Goal: Task Accomplishment & Management: Complete application form

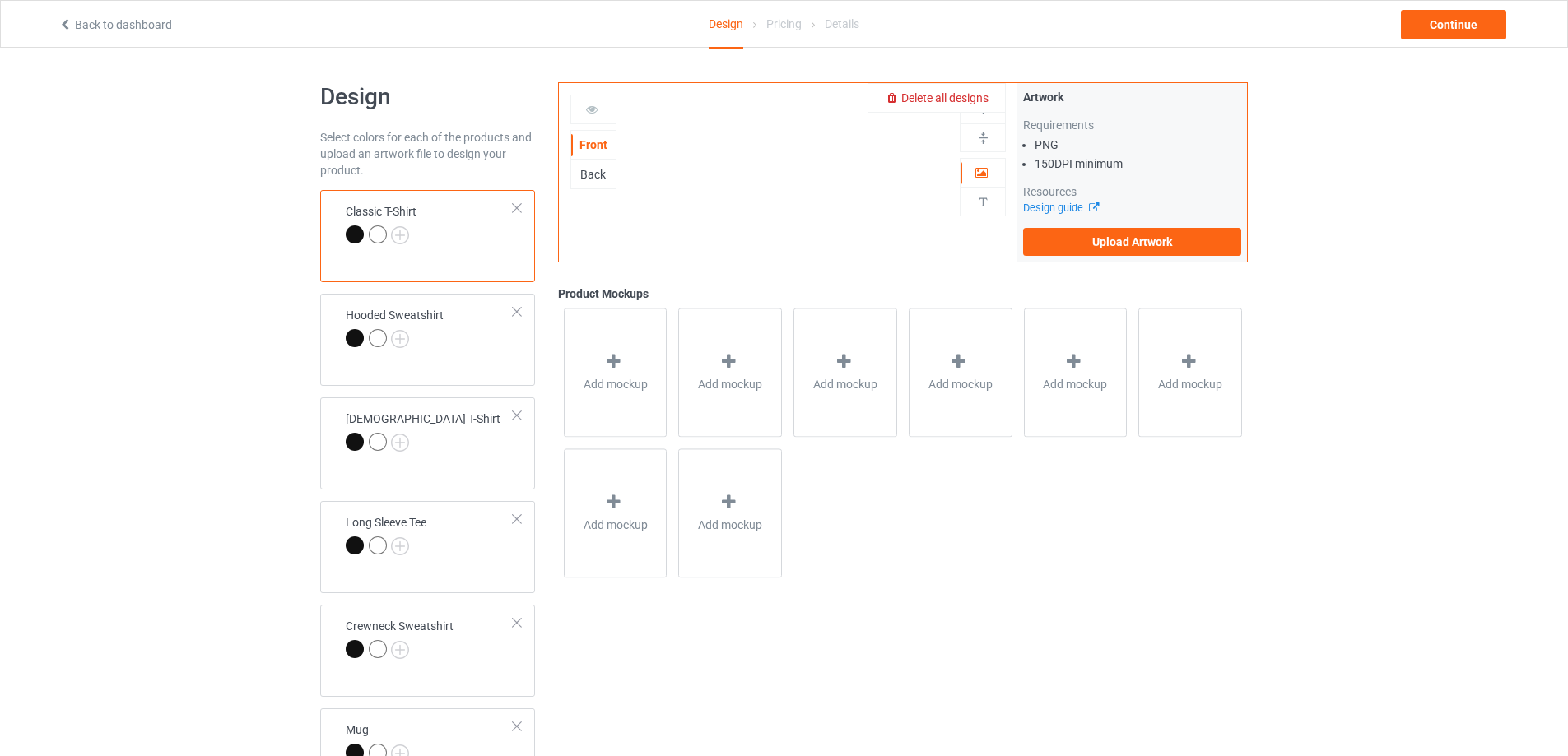
click at [973, 104] on span "Delete all designs" at bounding box center [945, 97] width 87 height 13
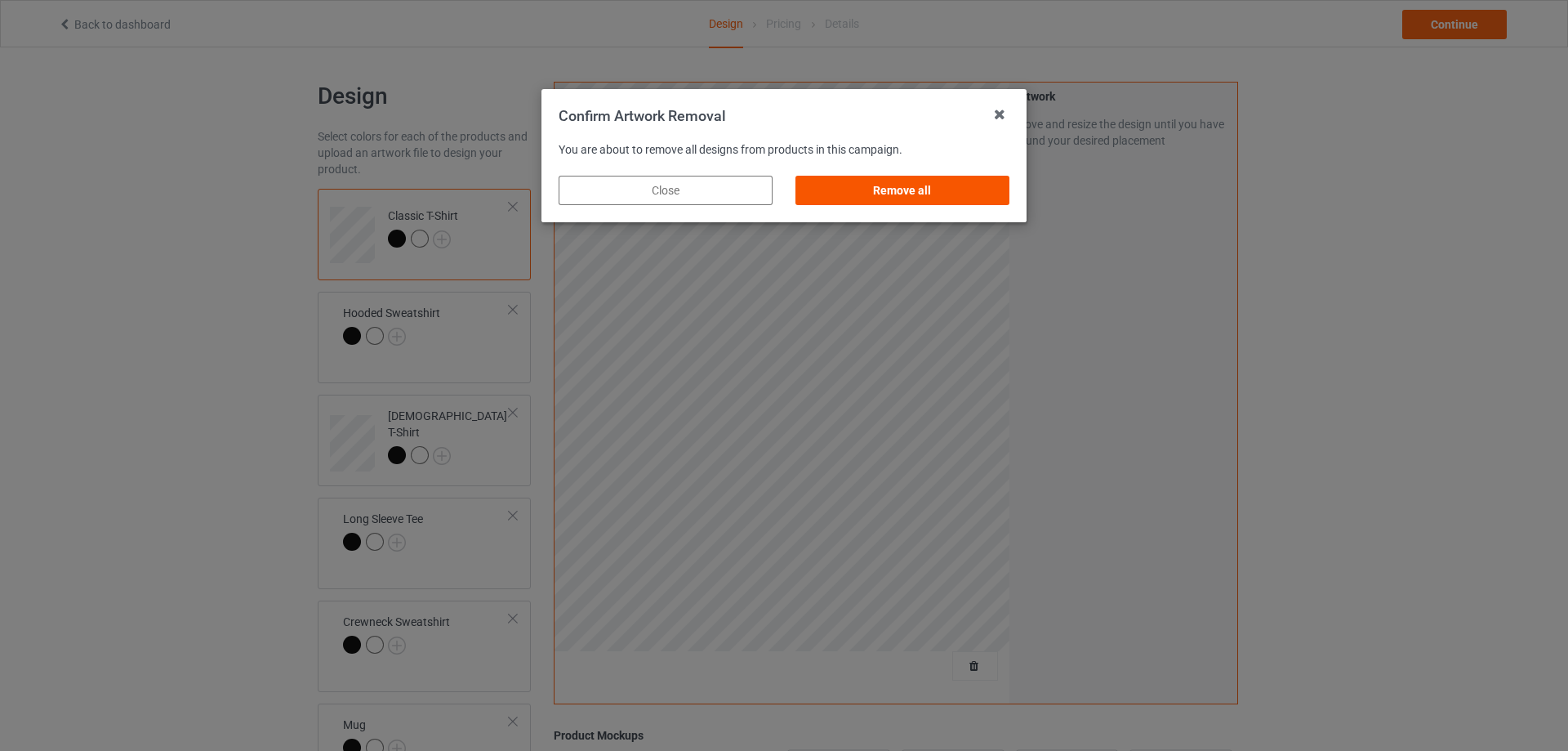
click at [938, 188] on div "Remove all" at bounding box center [902, 190] width 214 height 30
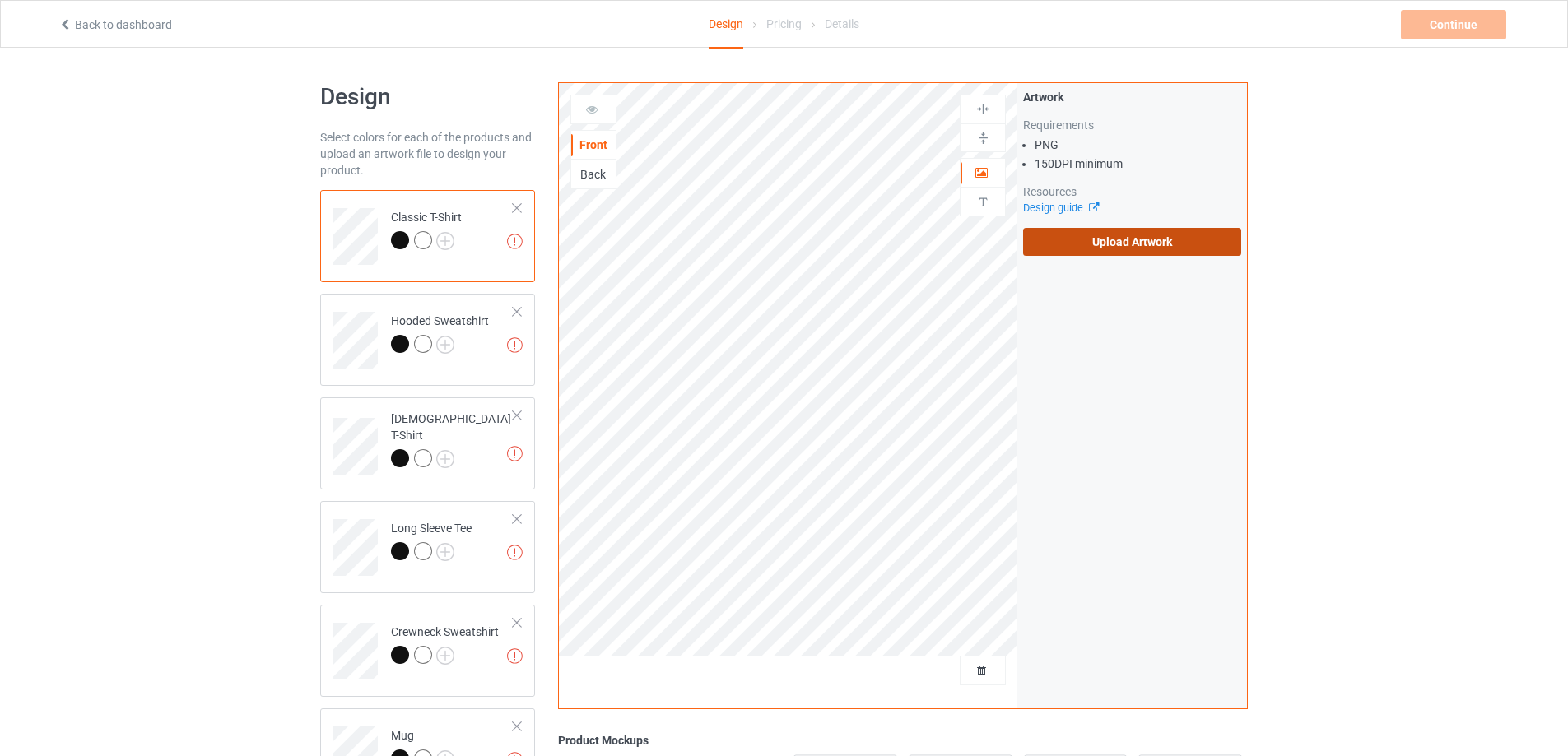
click at [1146, 242] on label "Upload Artwork" at bounding box center [1132, 242] width 218 height 28
click at [0, 0] on input "Upload Artwork" at bounding box center [0, 0] width 0 height 0
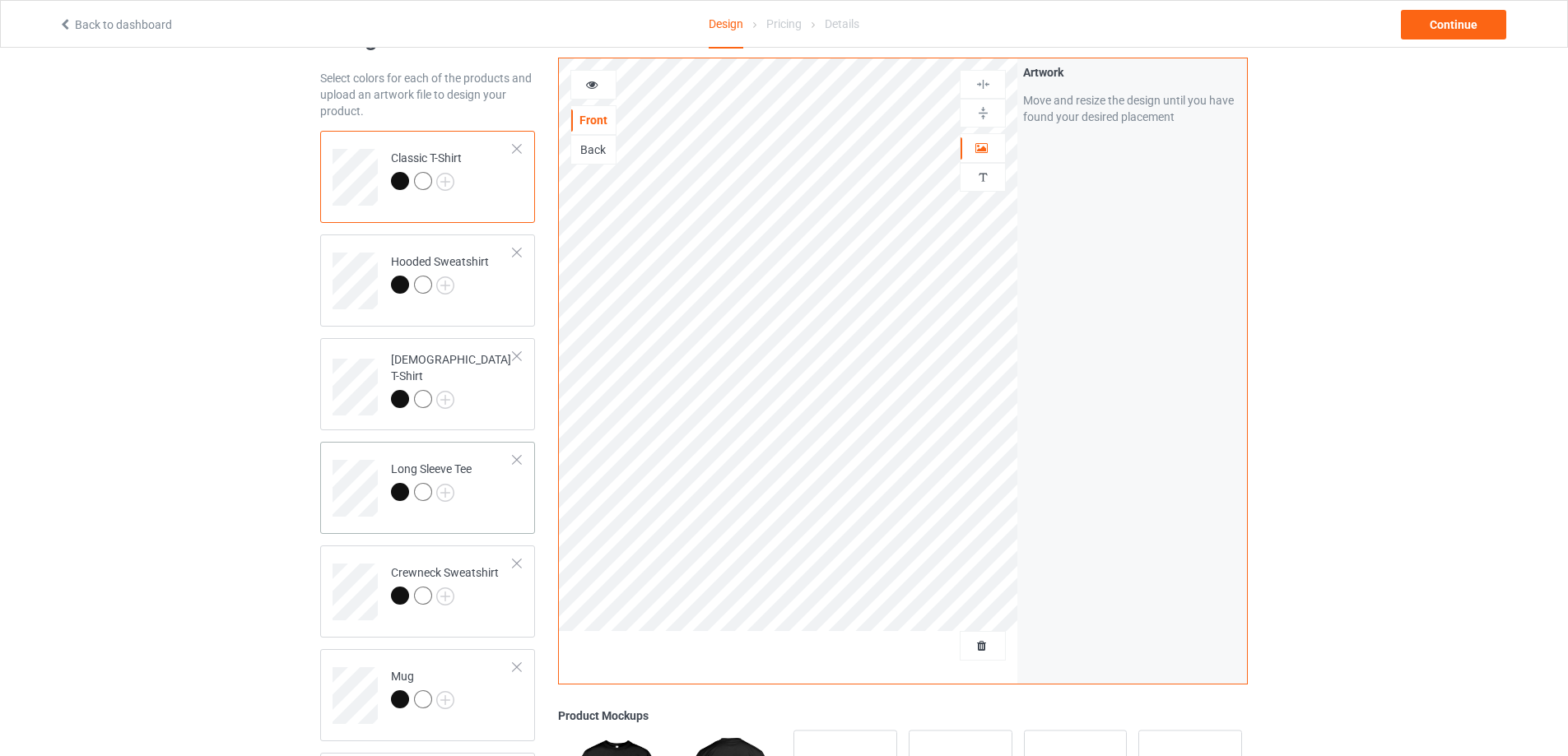
scroll to position [329, 0]
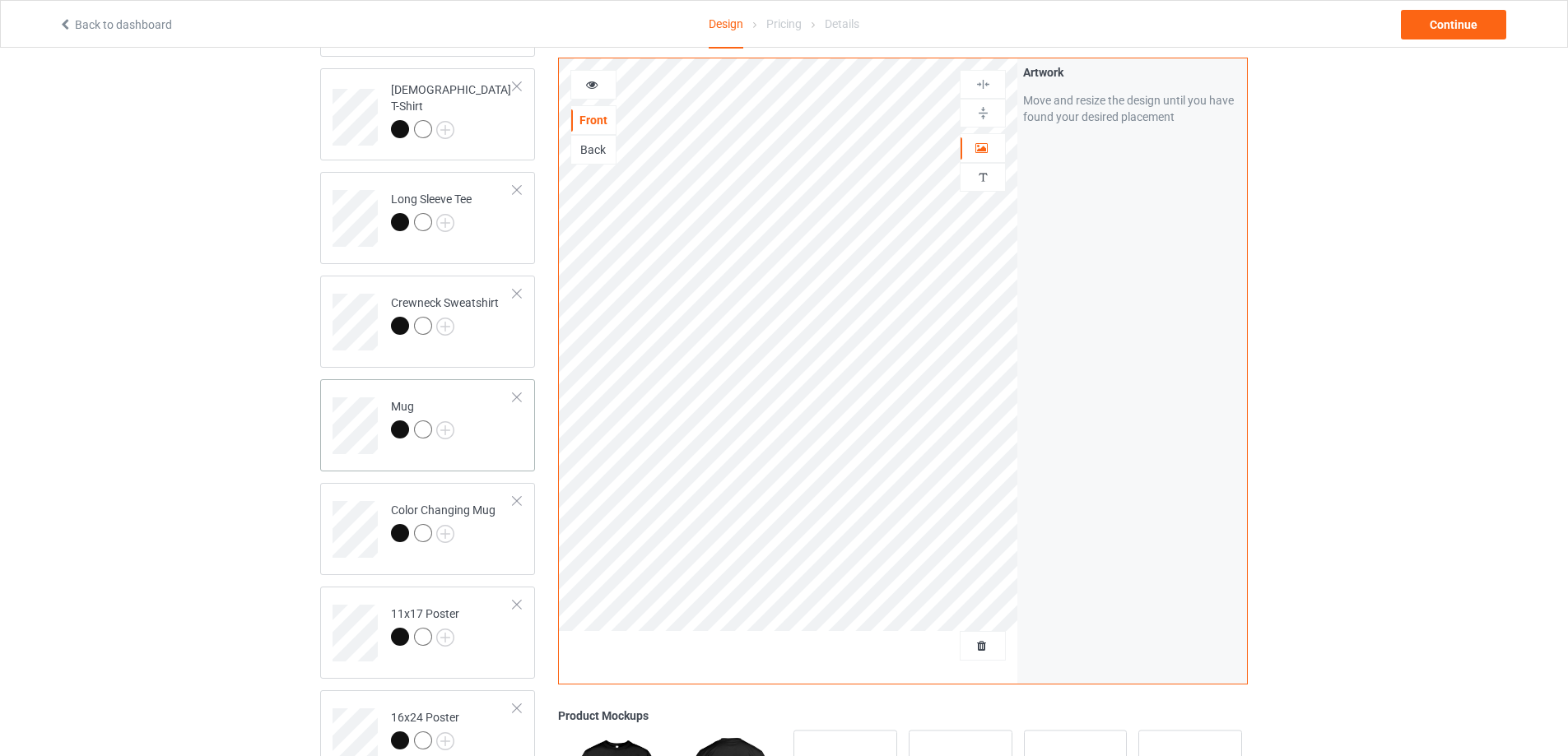
click at [497, 440] on td "Mug" at bounding box center [452, 420] width 141 height 68
click at [984, 112] on img at bounding box center [983, 113] width 16 height 16
click at [1472, 21] on div "Continue" at bounding box center [1453, 24] width 105 height 30
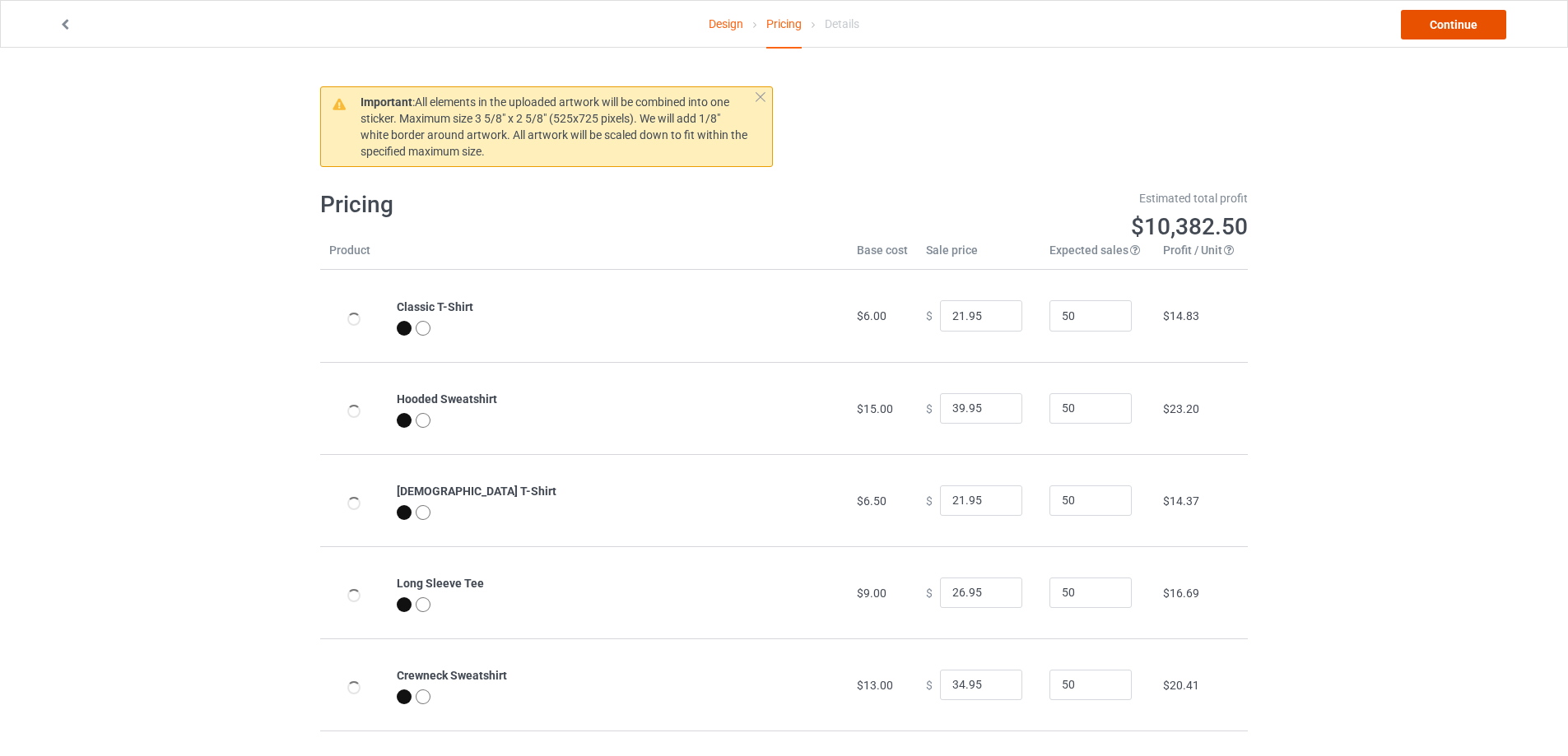
click at [1472, 21] on link "Continue" at bounding box center [1453, 24] width 105 height 30
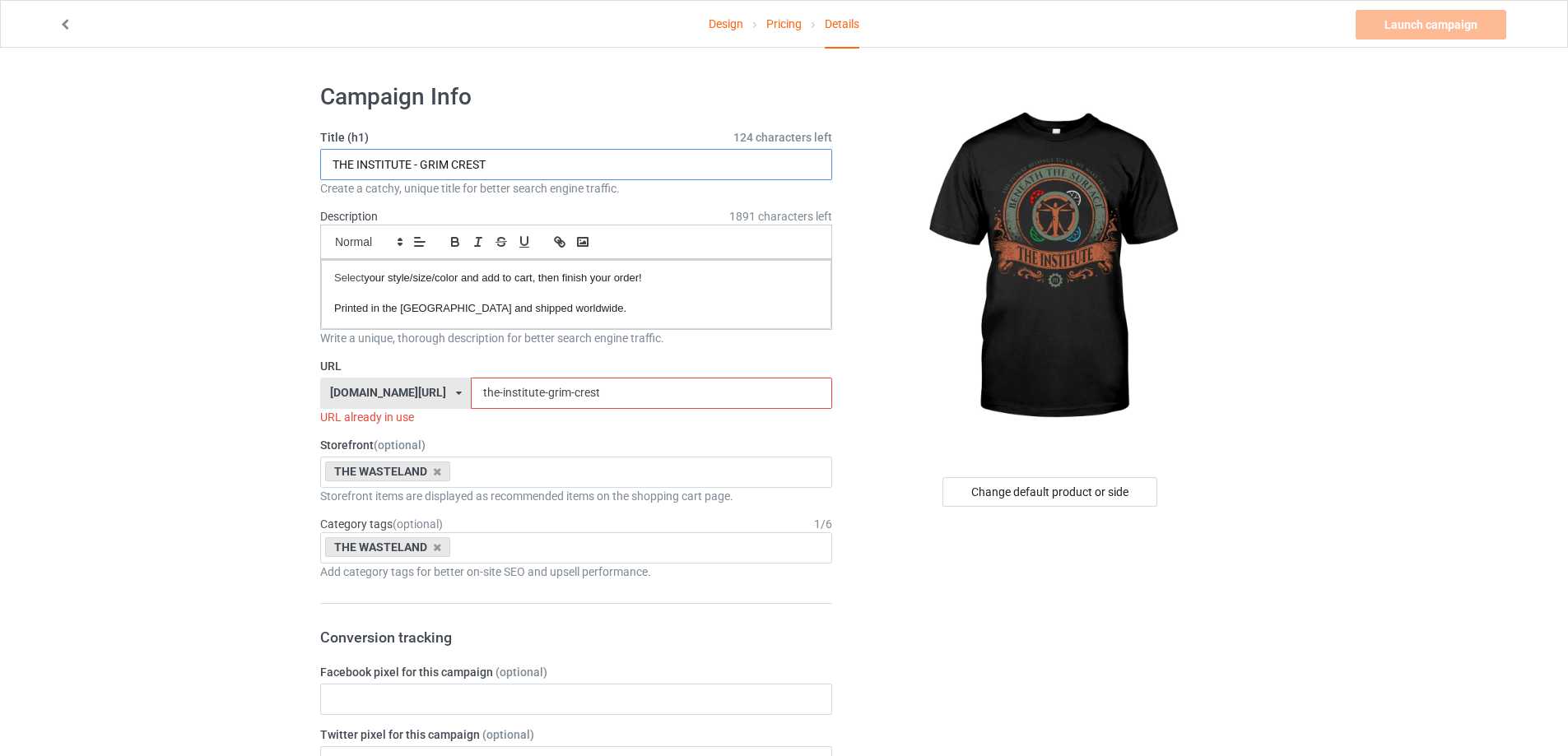
drag, startPoint x: 313, startPoint y: 177, endPoint x: 0, endPoint y: 269, distance: 326.2
paste input "UNGE EMBLEM-V2"
type input "THE INSTITUTE - GRUNGE EMBLEM-V2"
click at [698, 398] on input "the-institute-grim-crest" at bounding box center [651, 393] width 360 height 31
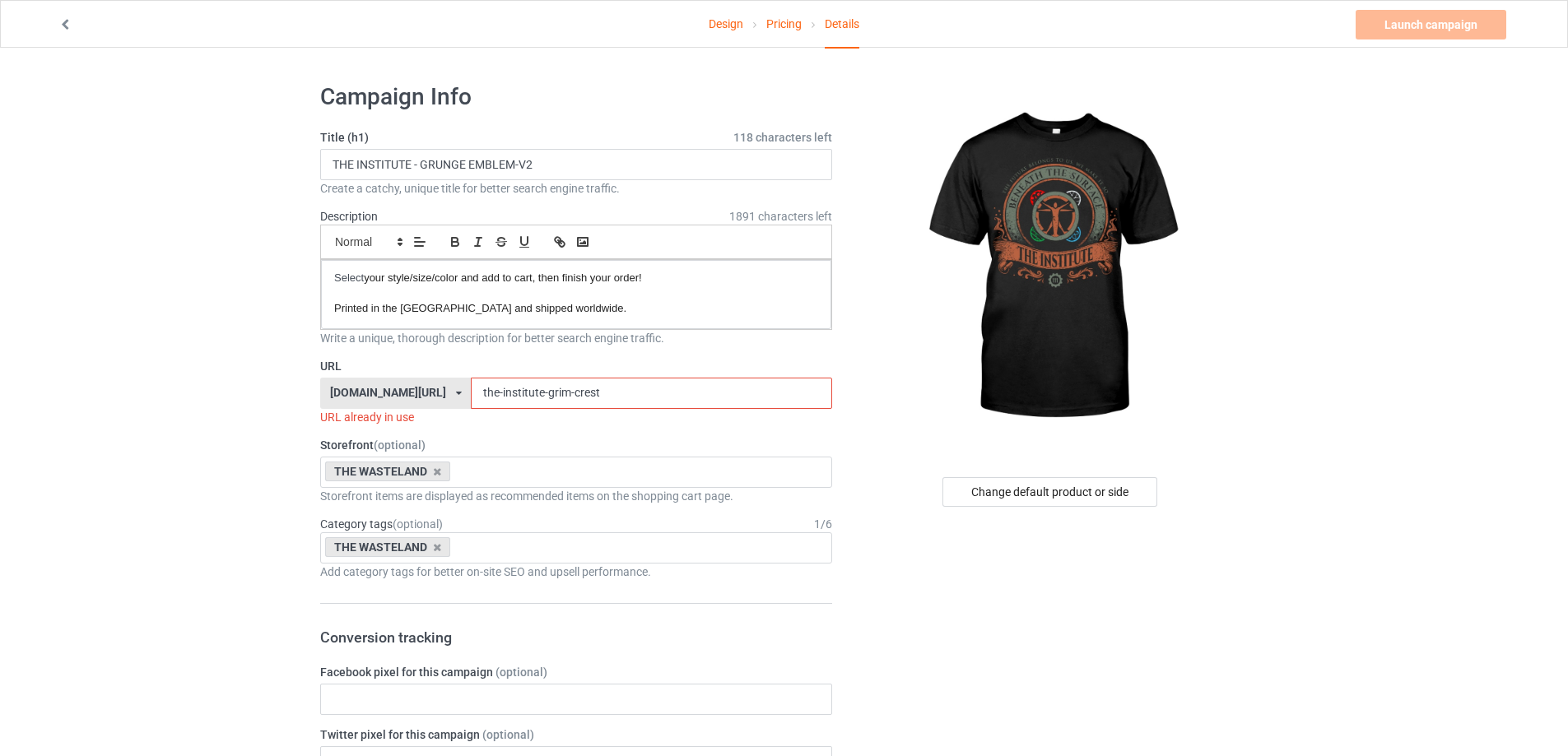
paste input "vampire clan - grunge embl"
drag, startPoint x: 648, startPoint y: 392, endPoint x: 584, endPoint y: 402, distance: 64.8
click at [584, 402] on input "the-institute-grim-crestvampire clan - grunge embl" at bounding box center [651, 393] width 360 height 31
drag, startPoint x: 658, startPoint y: 392, endPoint x: 568, endPoint y: 408, distance: 91.4
click at [568, 408] on div "URL [DOMAIN_NAME][URL] [DOMAIN_NAME][URL] [DOMAIN_NAME][URL] [DOMAIN_NAME][URL]…" at bounding box center [575, 391] width 512 height 67
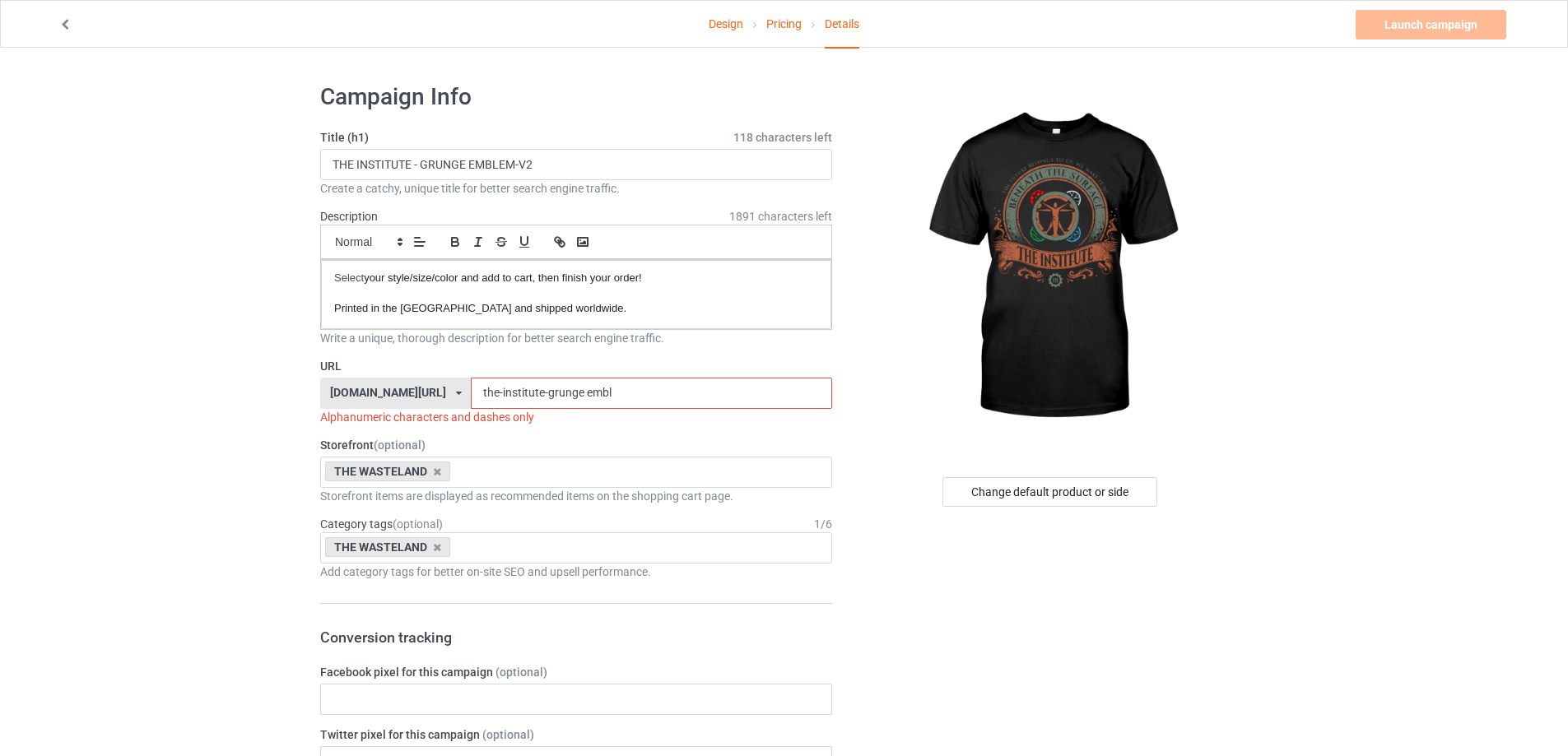
paste input "em-v2"
click at [569, 389] on input "the-institute-grunge emblem-v2" at bounding box center [651, 393] width 360 height 31
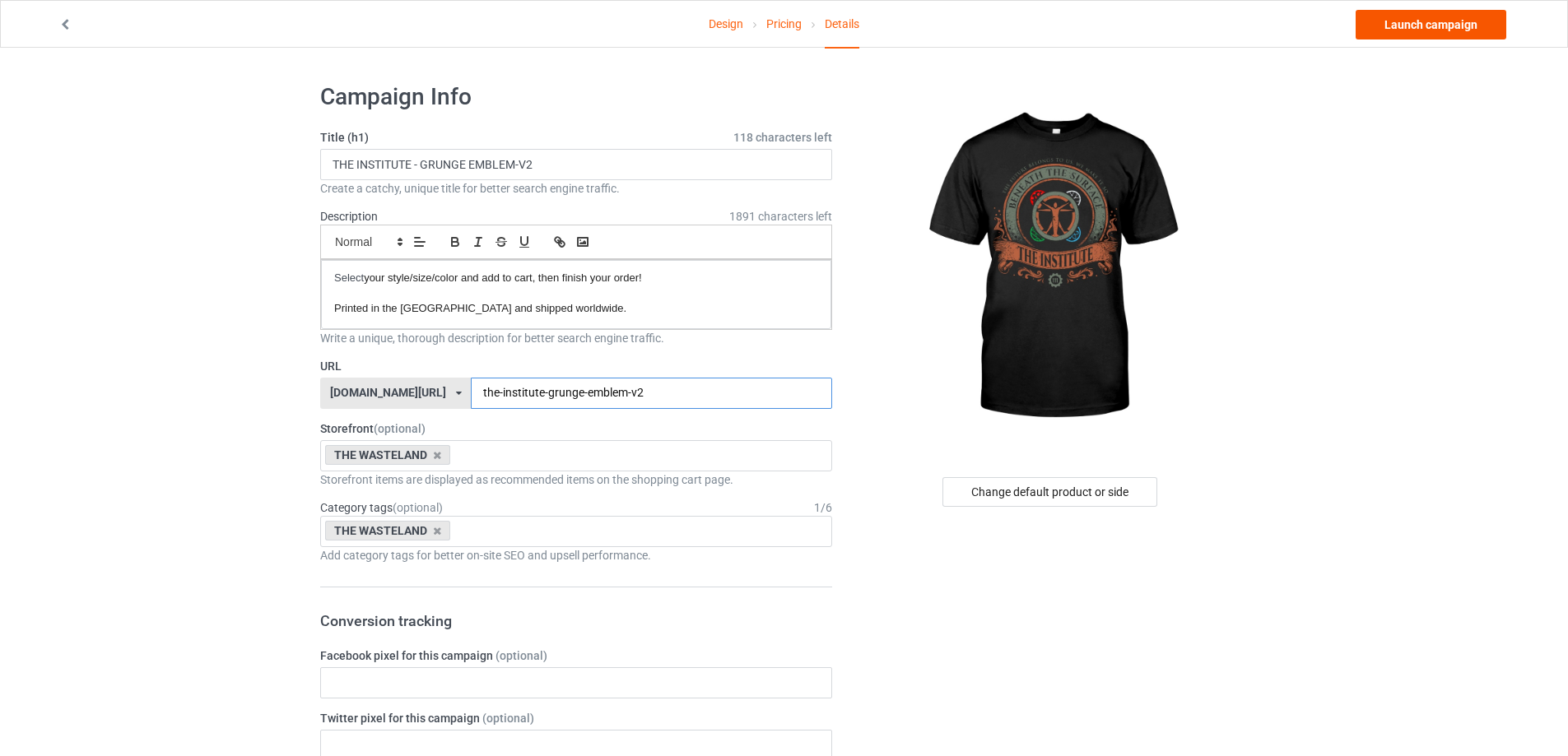
type input "the-institute-grunge-emblem-v2"
click at [1383, 24] on link "Launch campaign" at bounding box center [1431, 24] width 150 height 30
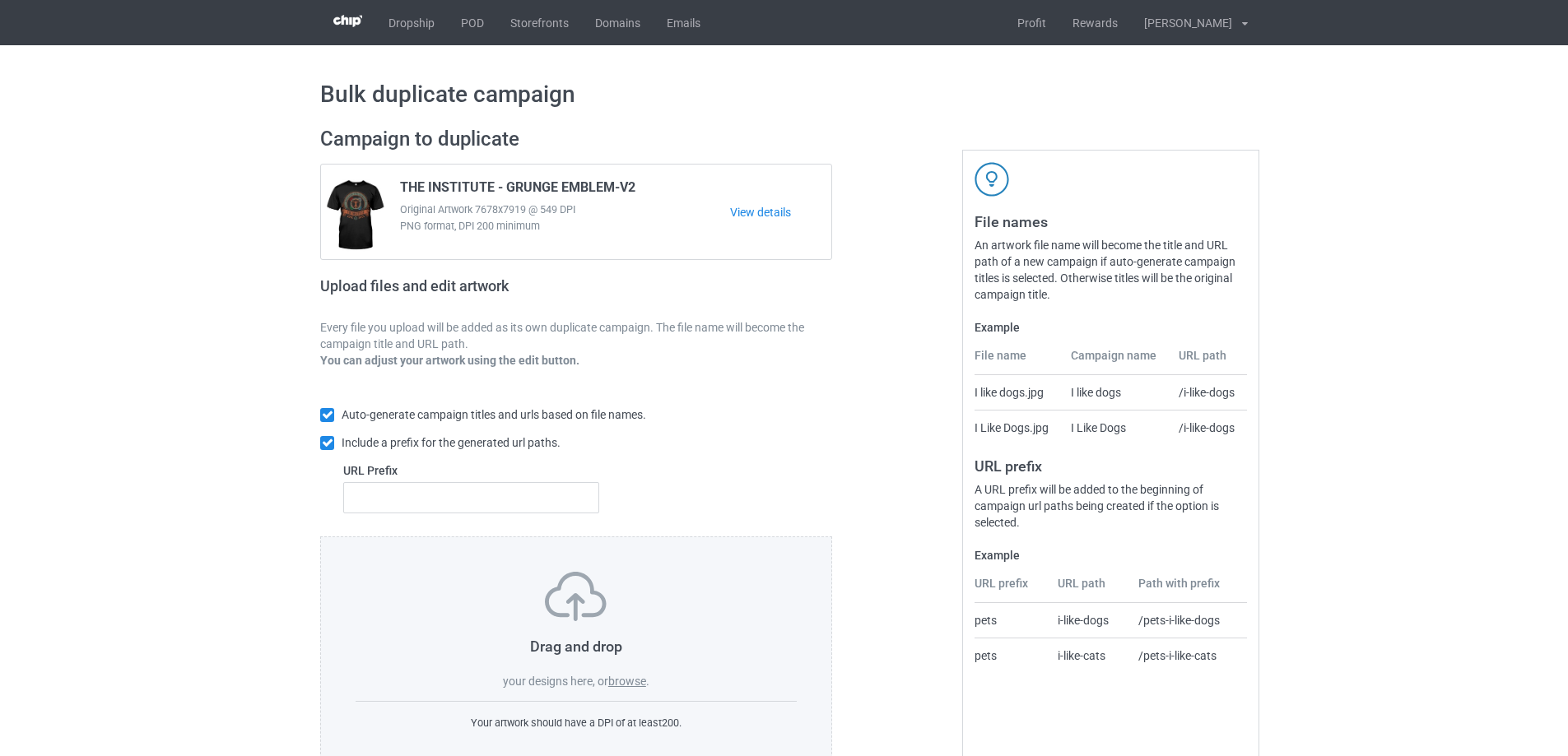
click at [629, 672] on div "Drag and drop your designs here, or browse ." at bounding box center [576, 630] width 441 height 118
click at [621, 677] on label "browse" at bounding box center [627, 681] width 38 height 13
click at [0, 0] on input "browse" at bounding box center [0, 0] width 0 height 0
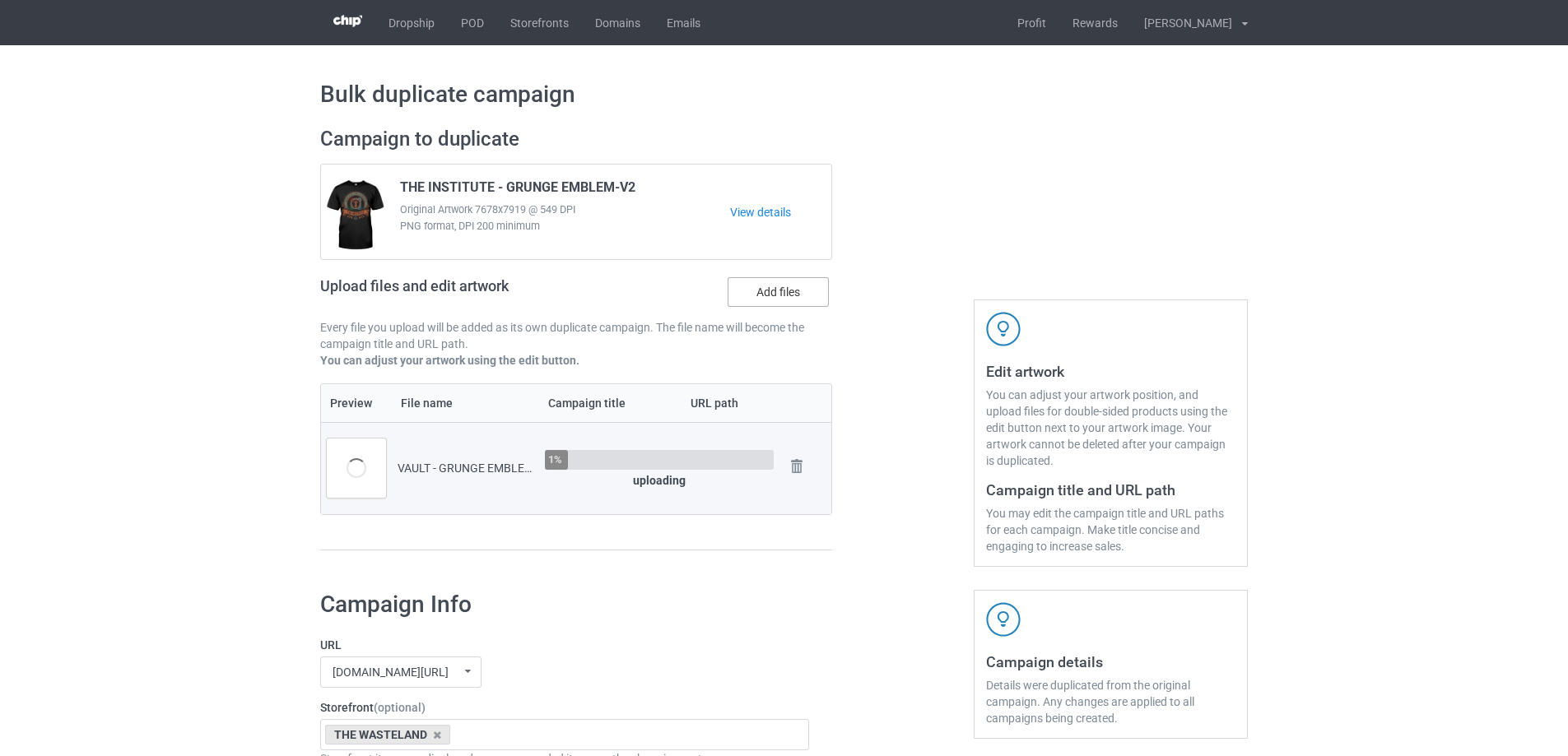
click at [786, 298] on label "Add files" at bounding box center [778, 292] width 101 height 30
click at [0, 0] on input "Add files" at bounding box center [0, 0] width 0 height 0
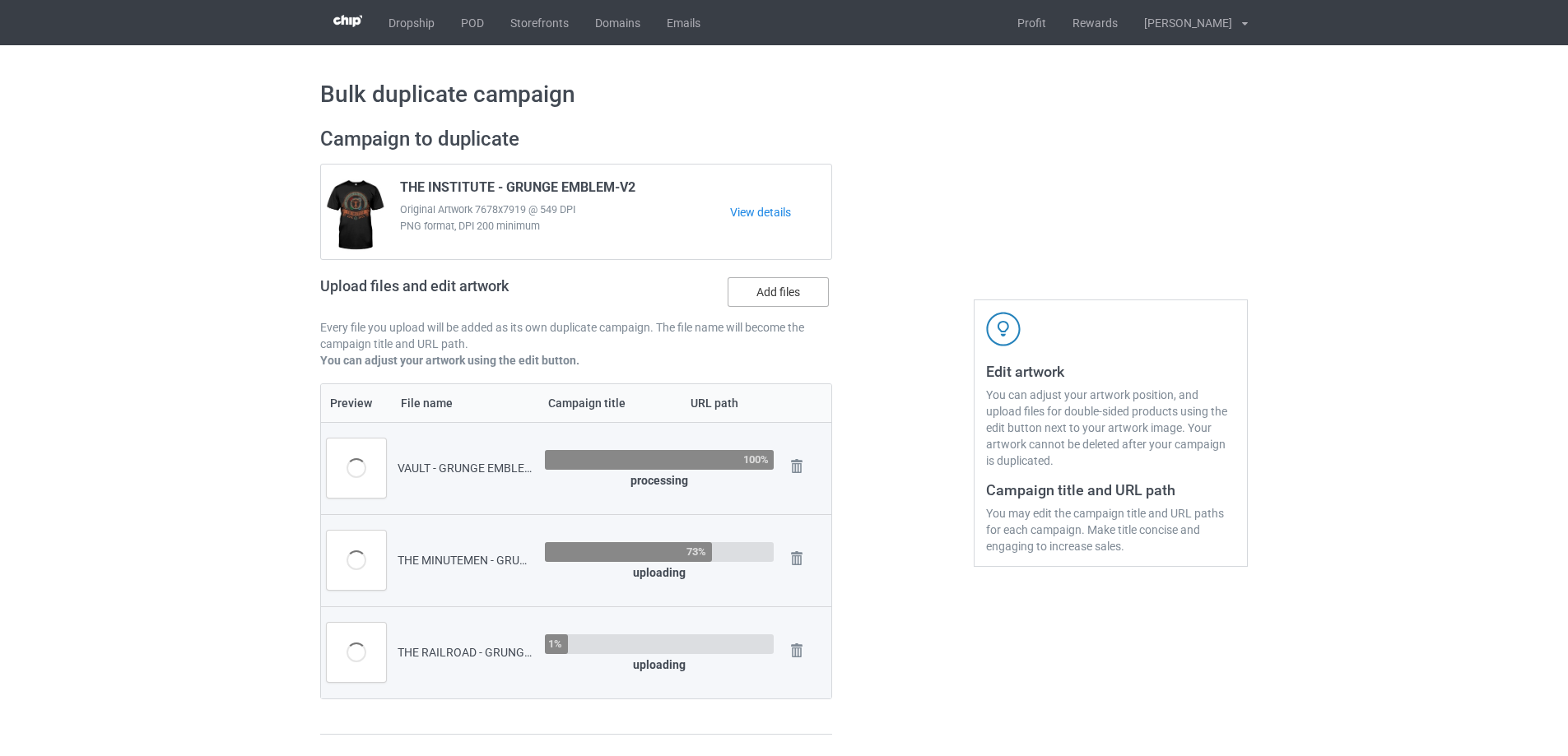
click at [760, 295] on label "Add files" at bounding box center [778, 292] width 101 height 30
click at [0, 0] on input "Add files" at bounding box center [0, 0] width 0 height 0
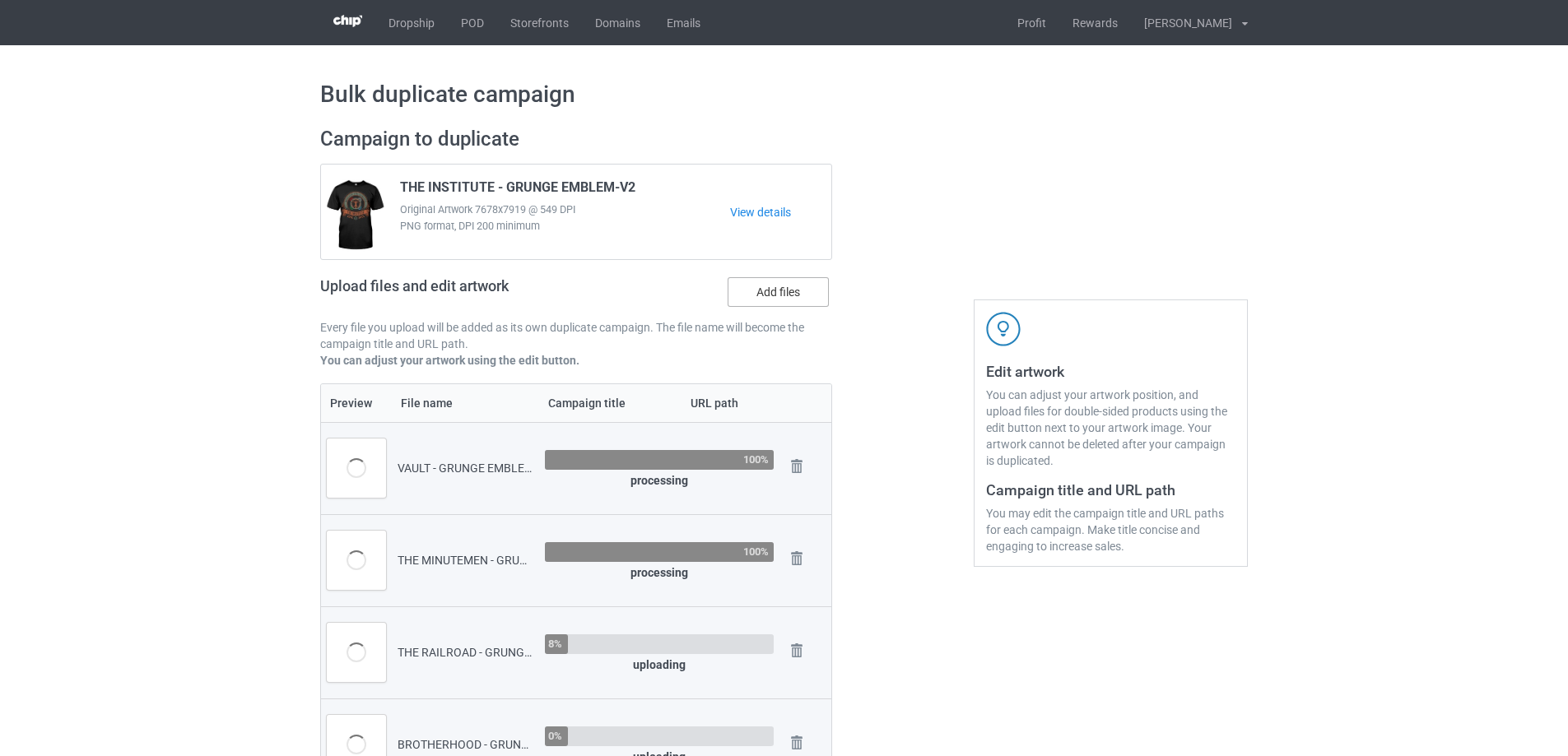
click at [804, 303] on label "Add files" at bounding box center [778, 292] width 101 height 30
click at [0, 0] on input "Add files" at bounding box center [0, 0] width 0 height 0
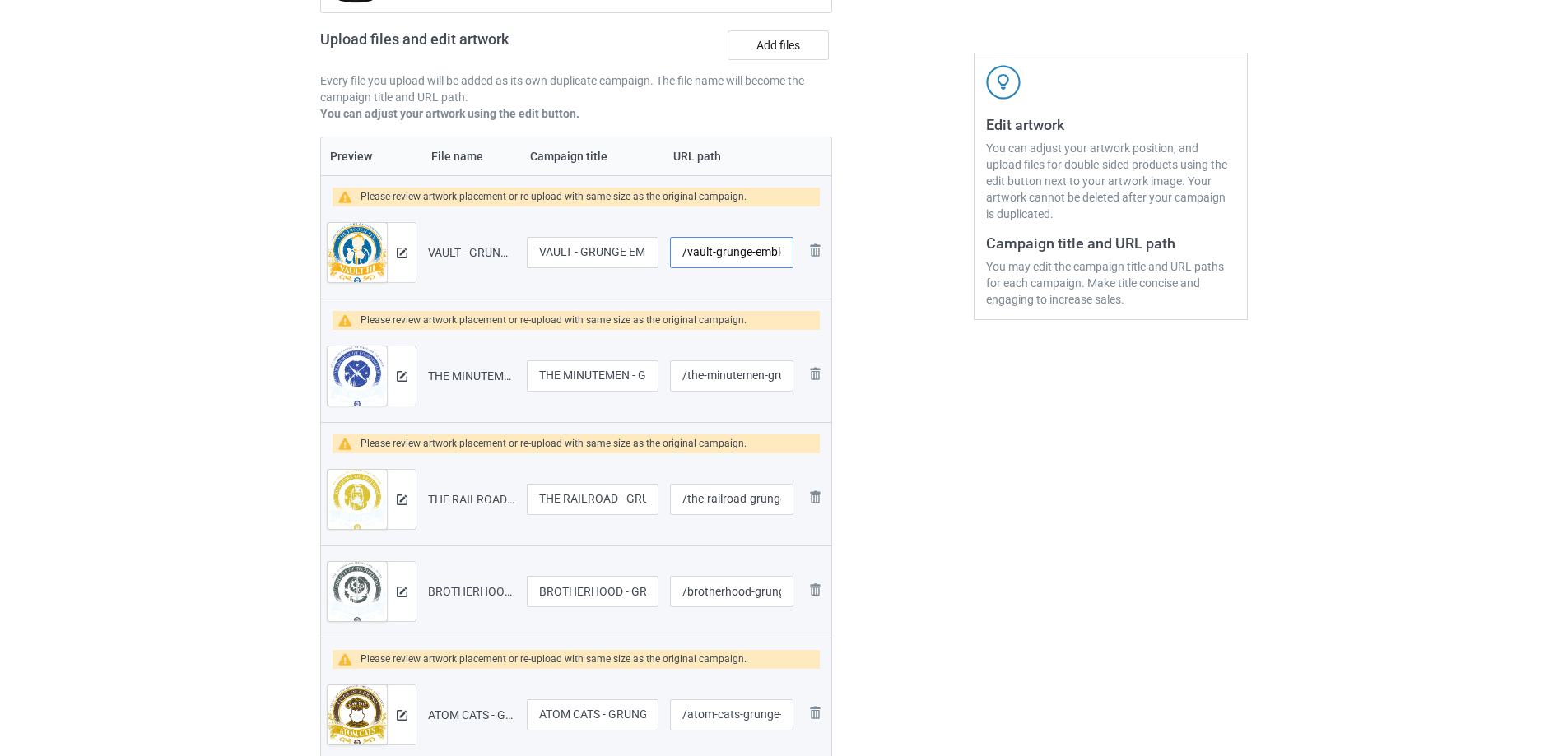
scroll to position [0, 32]
drag, startPoint x: 738, startPoint y: 249, endPoint x: 955, endPoint y: 249, distance: 217.0
click at [955, 249] on div "Campaign to duplicate THE INSTITUTE - GRUNGE EMBLEM-V2 Original Artwork 7678x79…" at bounding box center [784, 338] width 951 height 941
type input "/vault-grunge-emblem-v2"
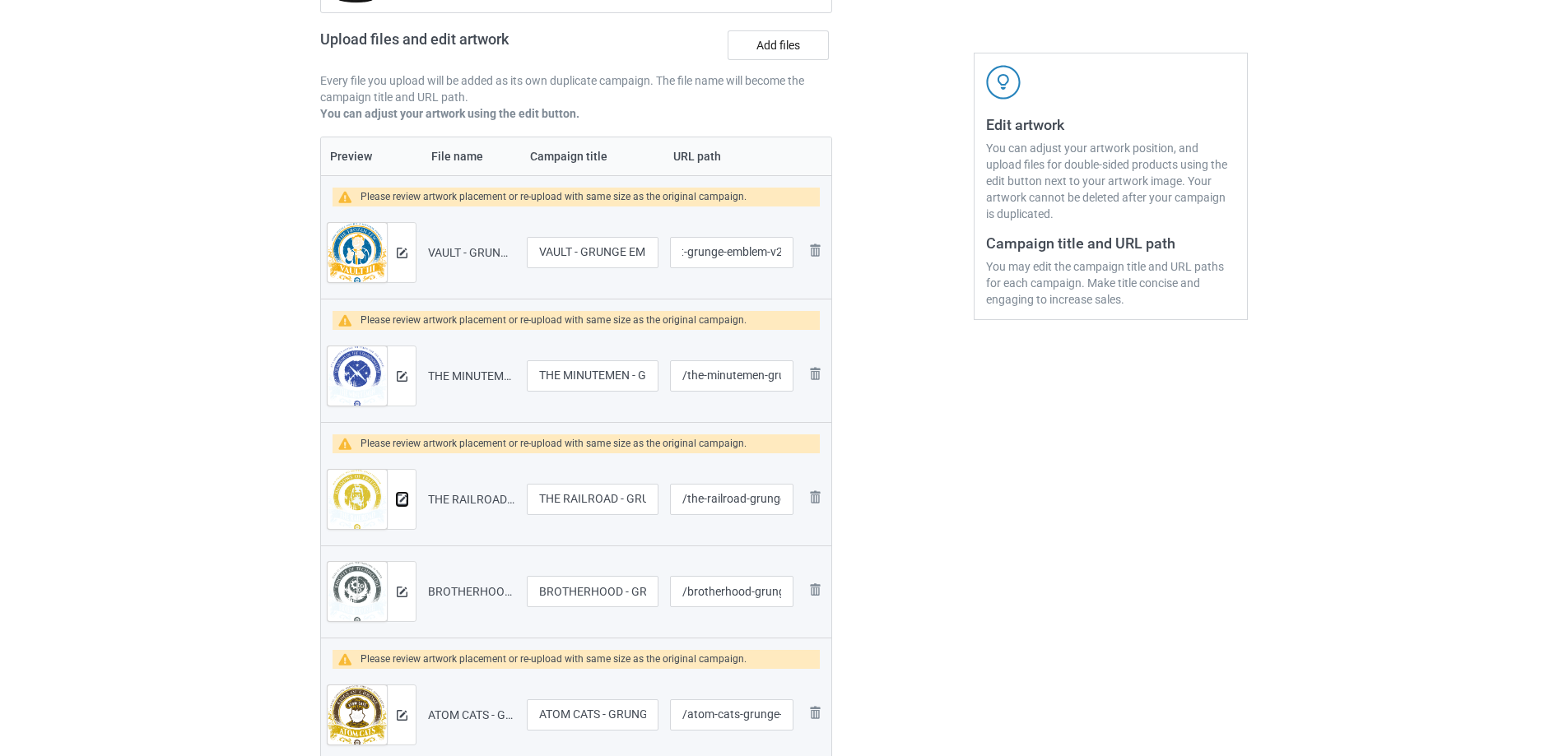
scroll to position [0, 0]
click at [747, 385] on input "/the-minutemen-grunge-emblem-v-2" at bounding box center [731, 376] width 123 height 31
type input "/the-minutemen-grunge-emblem-v2"
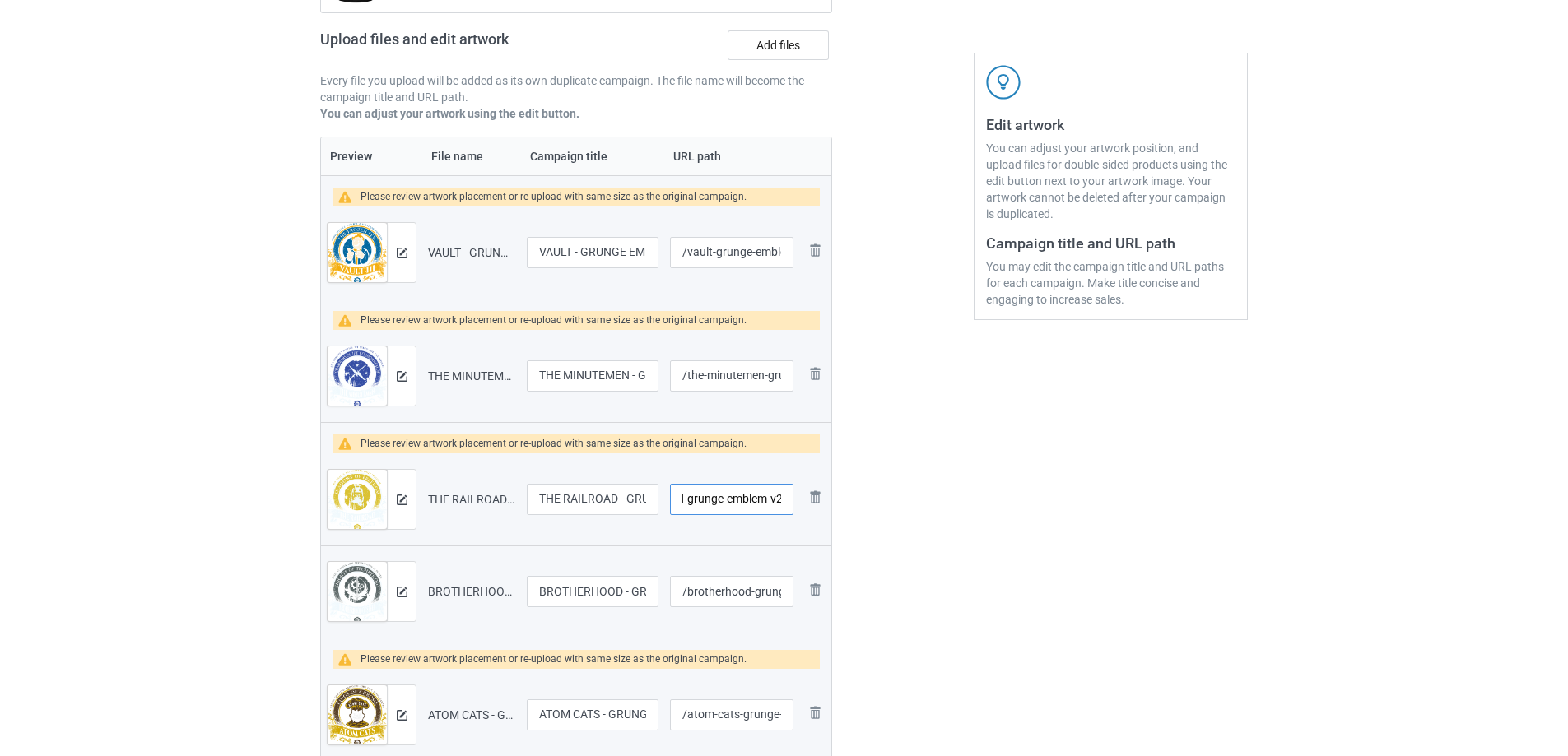
type input "/the-railroad-grunge-emblem-v2"
type input "/brotherhood-grunge-emblem-v2"
type input "/atom-cats-grunge-emblem-v2"
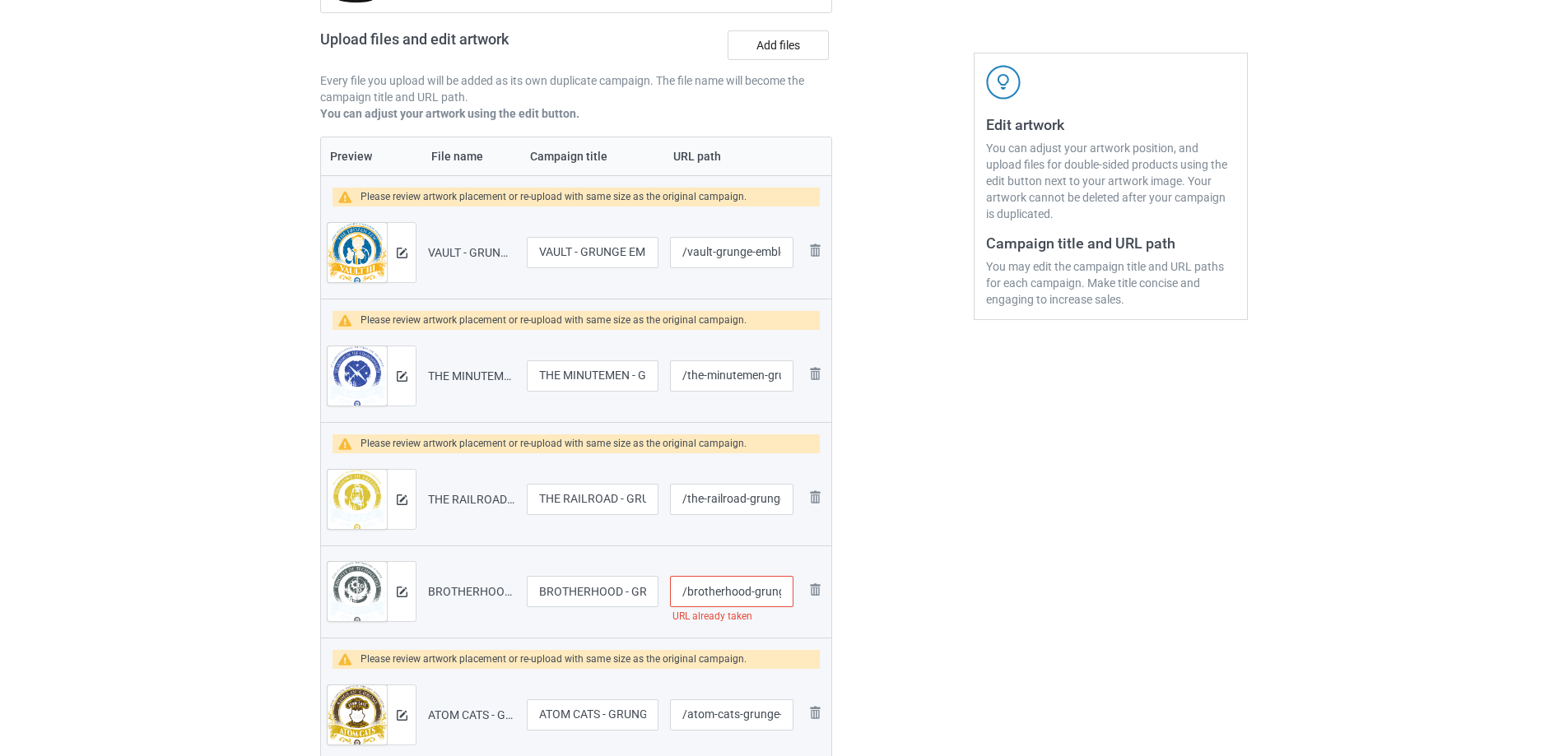
scroll to position [0, 67]
drag, startPoint x: 749, startPoint y: 598, endPoint x: 805, endPoint y: 611, distance: 57.5
click at [805, 611] on tr "Preview and edit artwork BROTHERHOOD - GRUNGE EMBLEM-V2.png BROTHERHOOD - GRUNG…" at bounding box center [576, 591] width 511 height 92
click at [739, 591] on input "/brotherhood-grunge-emblem-v2" at bounding box center [731, 592] width 123 height 31
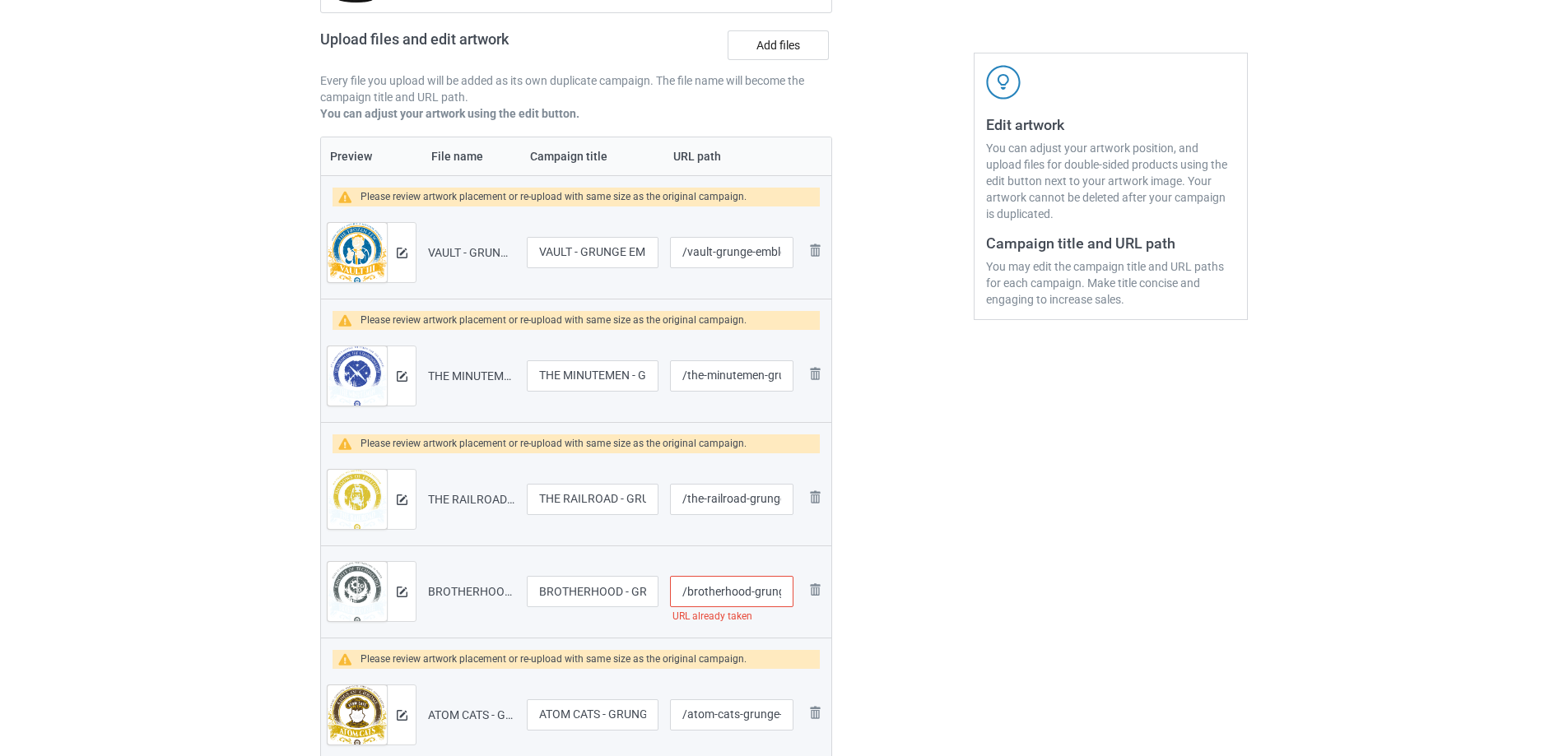
drag, startPoint x: 707, startPoint y: 595, endPoint x: 652, endPoint y: 595, distance: 55.0
click at [652, 595] on tr "Preview and edit artwork BROTHERHOOD - GRUNGE EMBLEM-V2.png BROTHERHOOD - GRUNG…" at bounding box center [576, 591] width 511 height 92
click at [741, 593] on input "/brotherhood-grunge-emblem-v2" at bounding box center [731, 592] width 123 height 31
click at [748, 594] on input "/brotherhood-grunge-emblem-v2" at bounding box center [731, 592] width 123 height 31
click at [686, 593] on input "/brotherhood-grunge-emblem-v2" at bounding box center [731, 592] width 123 height 31
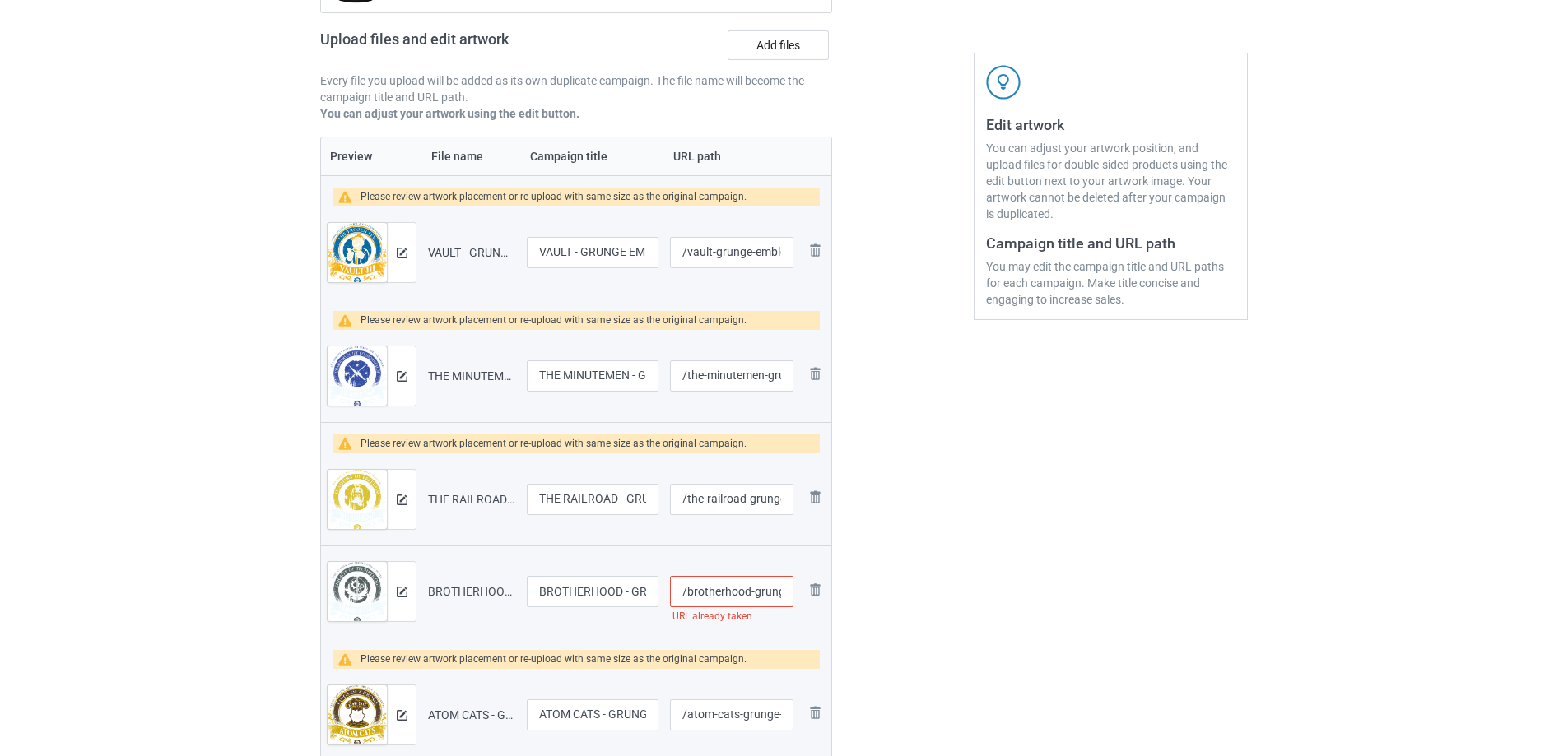
drag, startPoint x: 721, startPoint y: 594, endPoint x: 749, endPoint y: 598, distance: 28.3
click at [749, 598] on input "/brotherhood-grunge-emblem-v2" at bounding box center [731, 592] width 123 height 31
type input "/brother-grunge-emblem-v2"
click at [945, 623] on div at bounding box center [903, 338] width 119 height 941
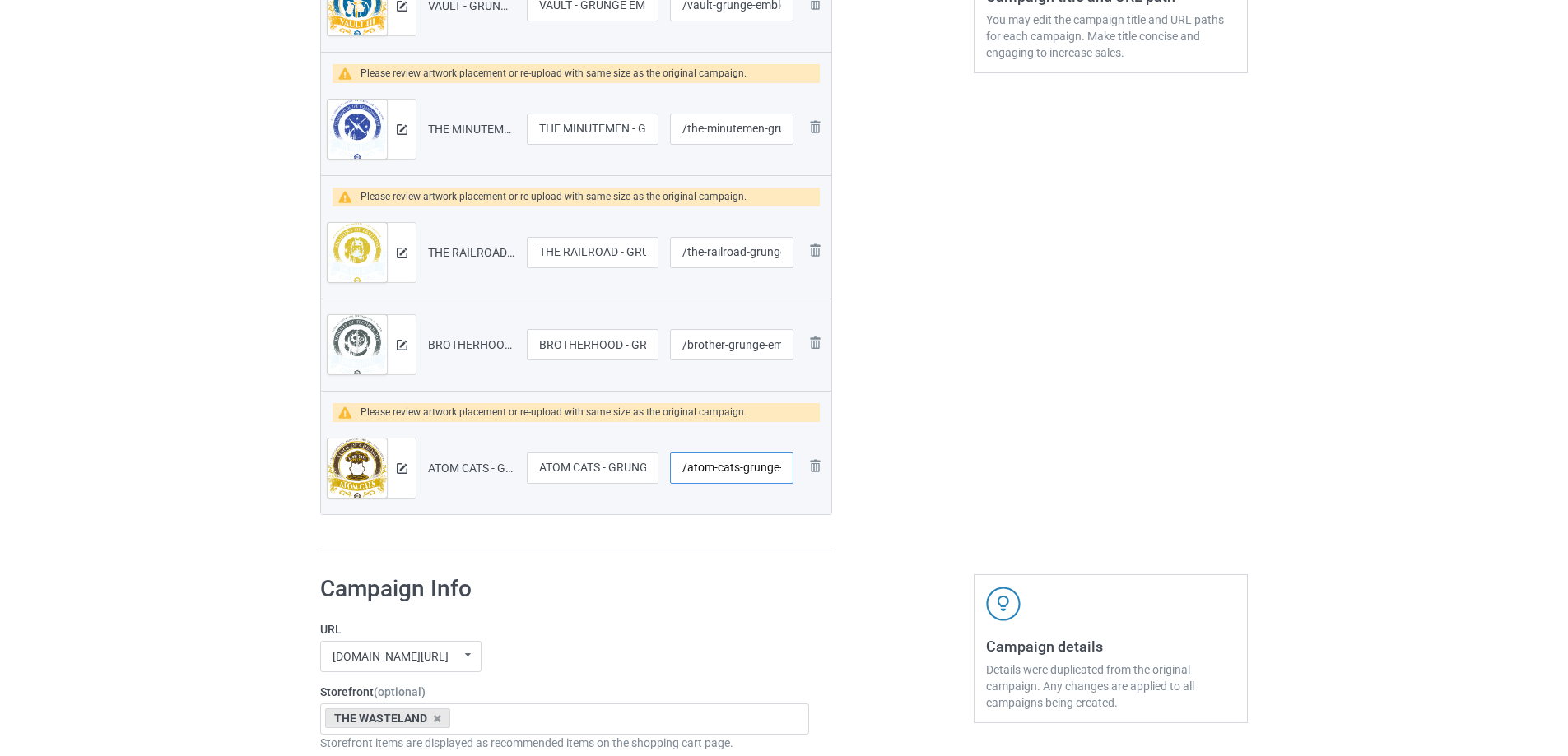
scroll to position [0, 56]
drag, startPoint x: 721, startPoint y: 465, endPoint x: 1021, endPoint y: 466, distance: 300.0
click at [1021, 466] on div "Campaign to duplicate THE INSTITUTE - GRUNGE EMBLEM-V2 Original Artwork 7678x79…" at bounding box center [784, 92] width 951 height 941
click at [730, 336] on input "/brother-grunge-emblem-v2" at bounding box center [731, 344] width 123 height 31
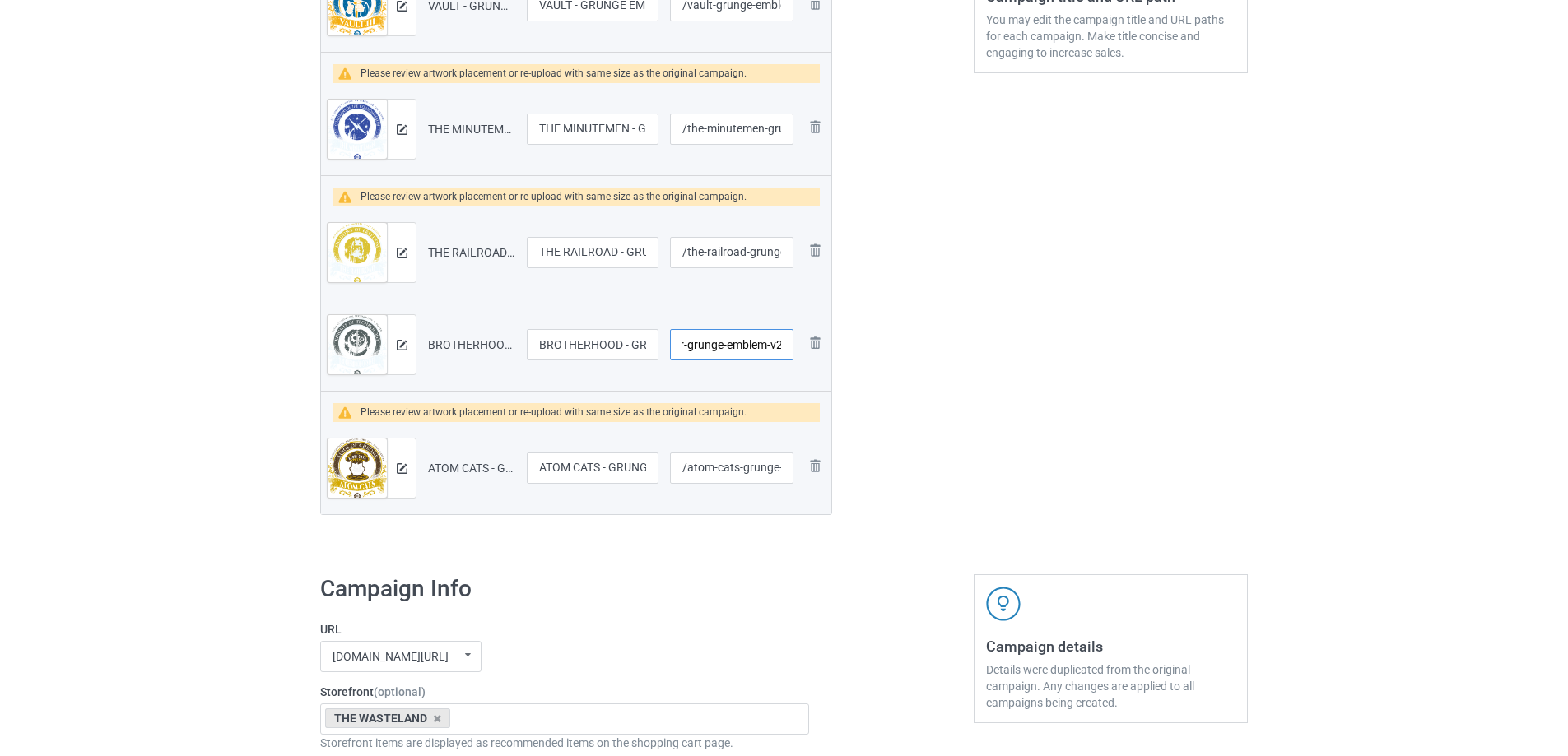
drag, startPoint x: 728, startPoint y: 342, endPoint x: 930, endPoint y: 337, distance: 202.1
click at [930, 337] on div "Campaign to duplicate THE INSTITUTE - GRUNGE EMBLEM-V2 Original Artwork 7678x79…" at bounding box center [784, 92] width 951 height 941
drag, startPoint x: 742, startPoint y: 260, endPoint x: 904, endPoint y: 266, distance: 162.1
click at [904, 266] on div "Campaign to duplicate THE INSTITUTE - GRUNGE EMBLEM-V2 Original Artwork 7678x79…" at bounding box center [784, 92] width 951 height 941
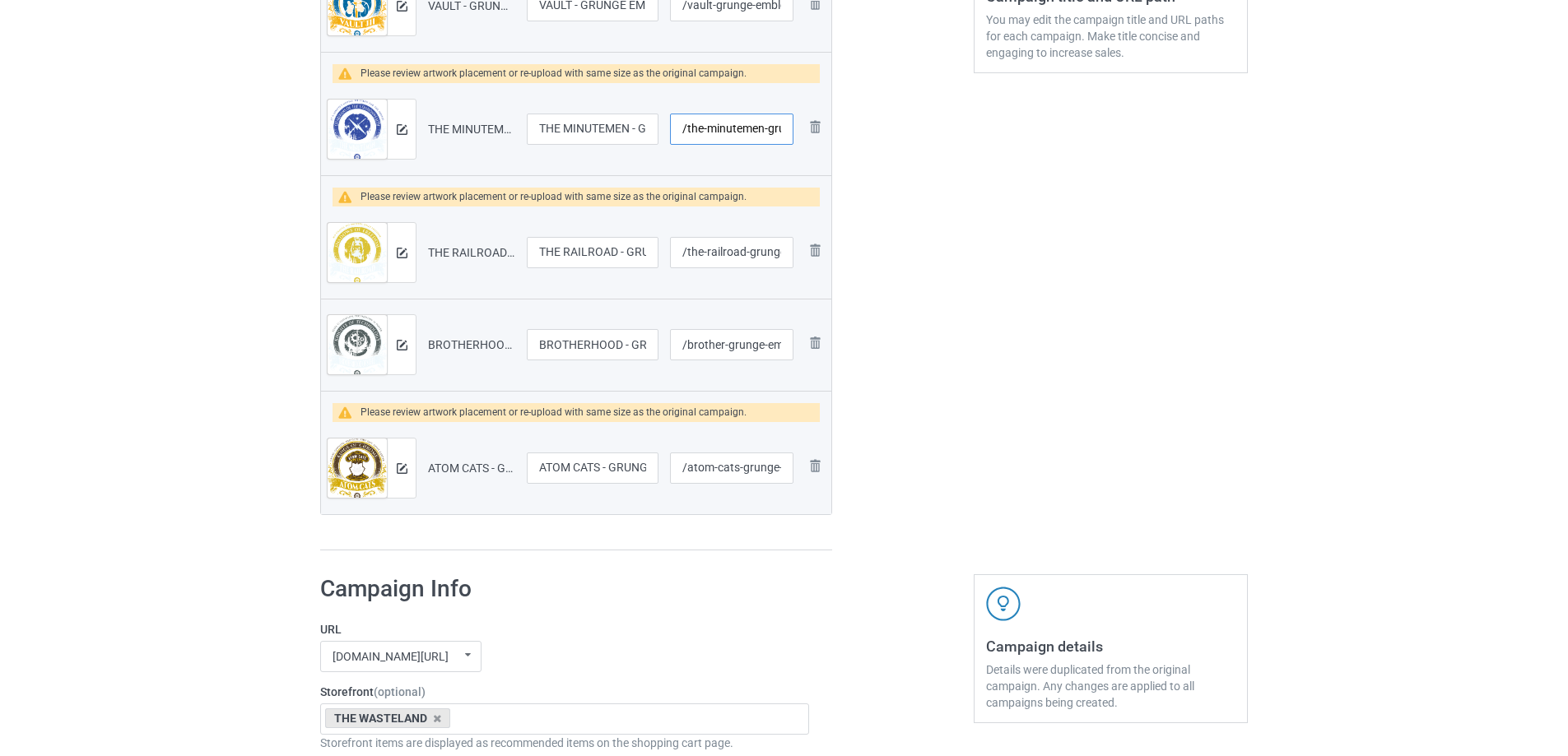
scroll to position [0, 81]
drag, startPoint x: 722, startPoint y: 137, endPoint x: 923, endPoint y: 152, distance: 201.6
click at [923, 152] on div "Campaign to duplicate THE INSTITUTE - GRUNGE EMBLEM-V2 Original Artwork 7678x79…" at bounding box center [784, 92] width 951 height 941
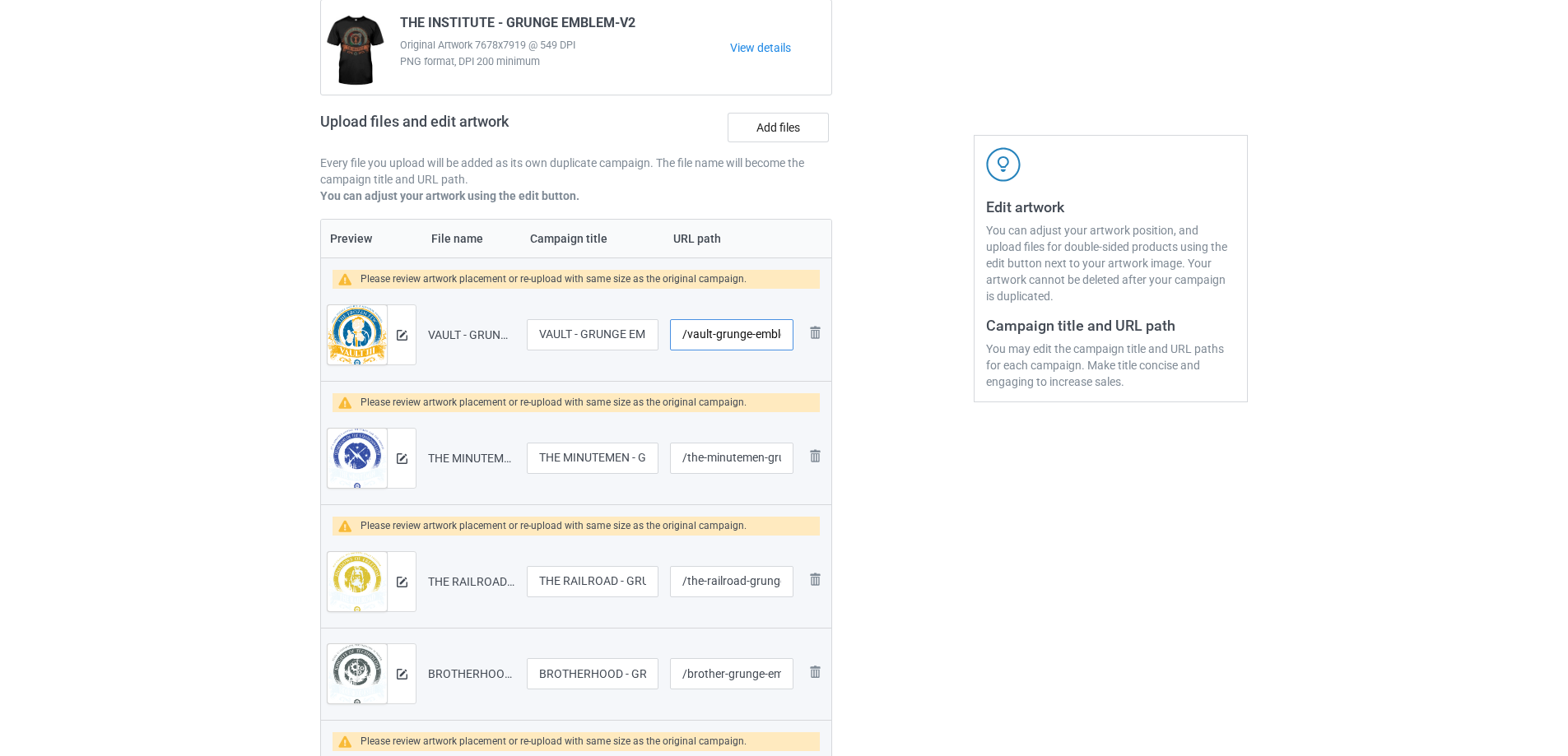
scroll to position [0, 29]
drag, startPoint x: 721, startPoint y: 332, endPoint x: 985, endPoint y: 346, distance: 264.4
click at [985, 346] on div "Campaign to duplicate THE INSTITUTE - GRUNGE EMBLEM-V2 Original Artwork 7678x79…" at bounding box center [784, 421] width 951 height 941
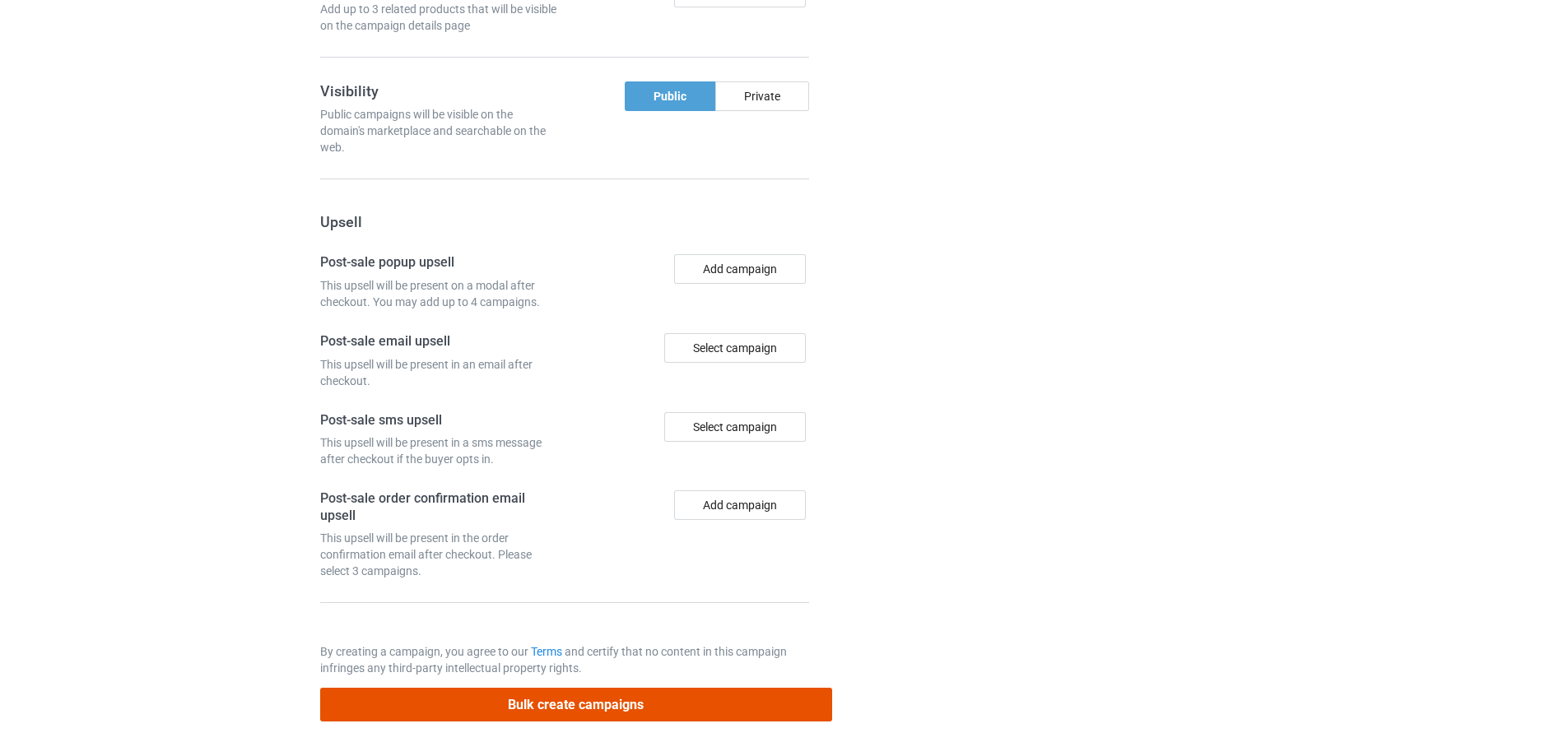
scroll to position [0, 0]
click at [698, 697] on button "Bulk create campaigns" at bounding box center [575, 704] width 512 height 34
